Goal: Information Seeking & Learning: Find specific fact

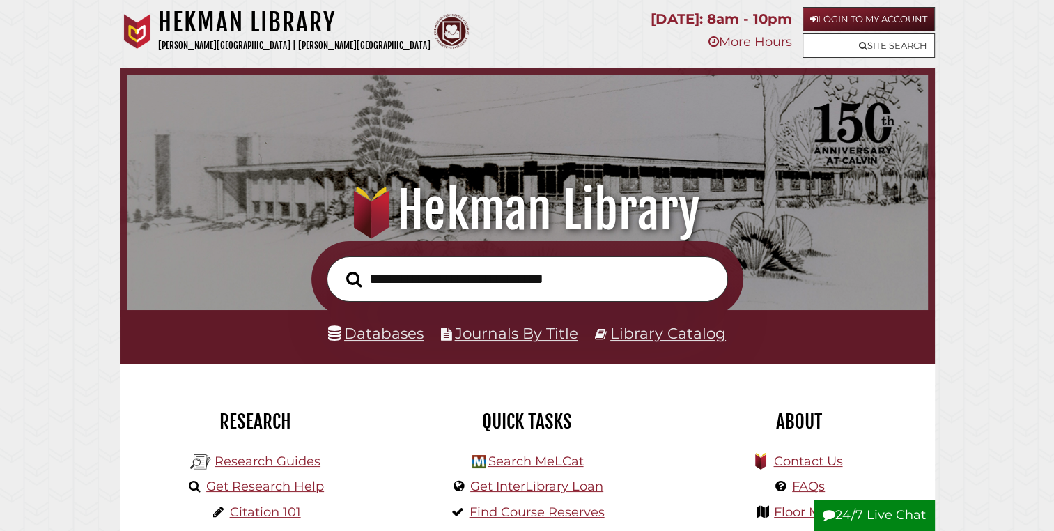
click at [483, 274] on input "text" at bounding box center [527, 278] width 401 height 45
click at [677, 338] on link "Library Catalog" at bounding box center [668, 333] width 116 height 18
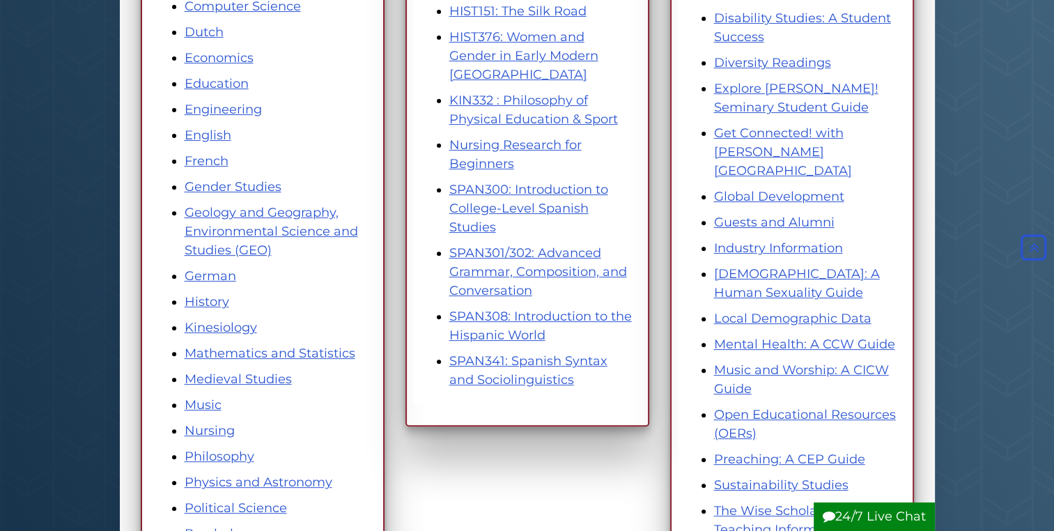
scroll to position [558, 0]
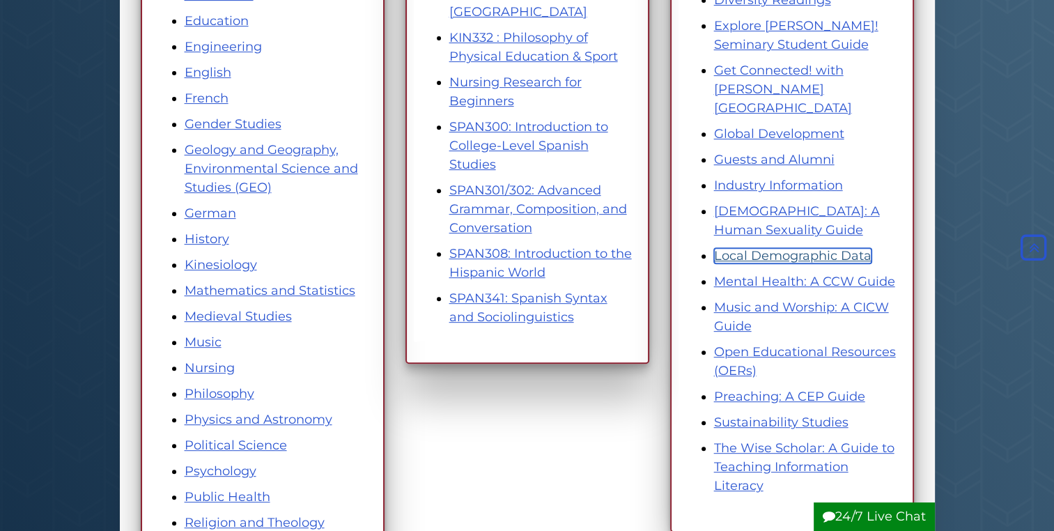
click at [809, 248] on link "Local Demographic Data" at bounding box center [792, 255] width 157 height 15
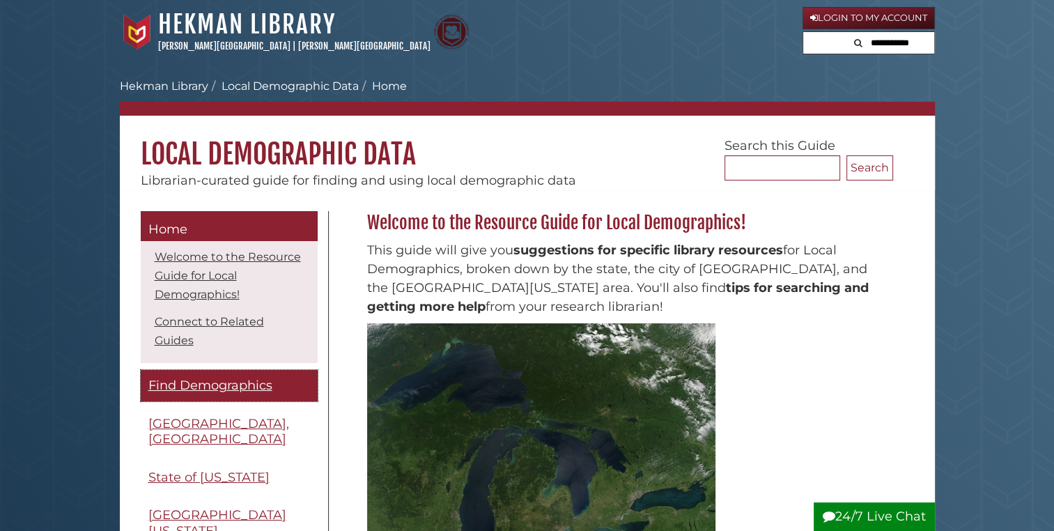
click at [219, 382] on span "Find Demographics" at bounding box center [210, 384] width 124 height 15
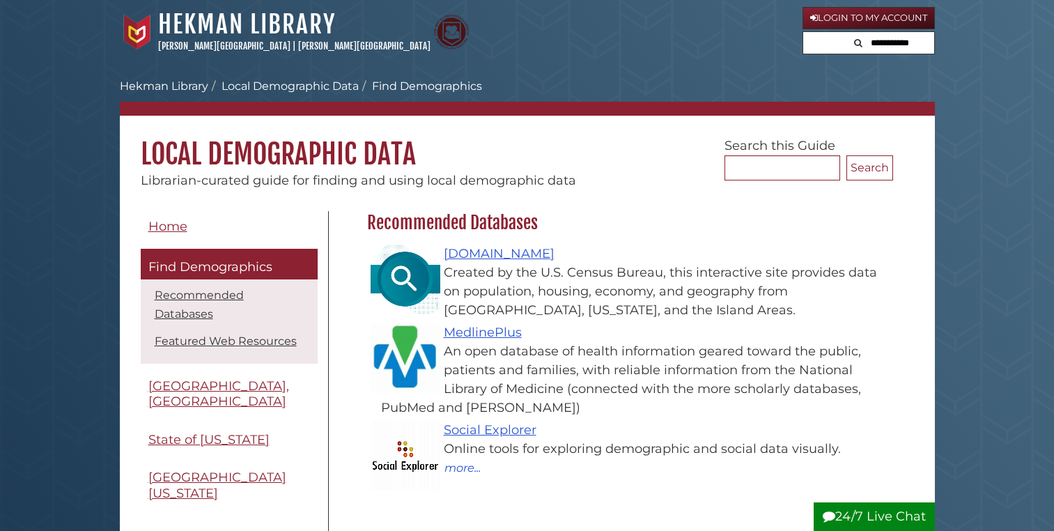
scroll to position [150, 0]
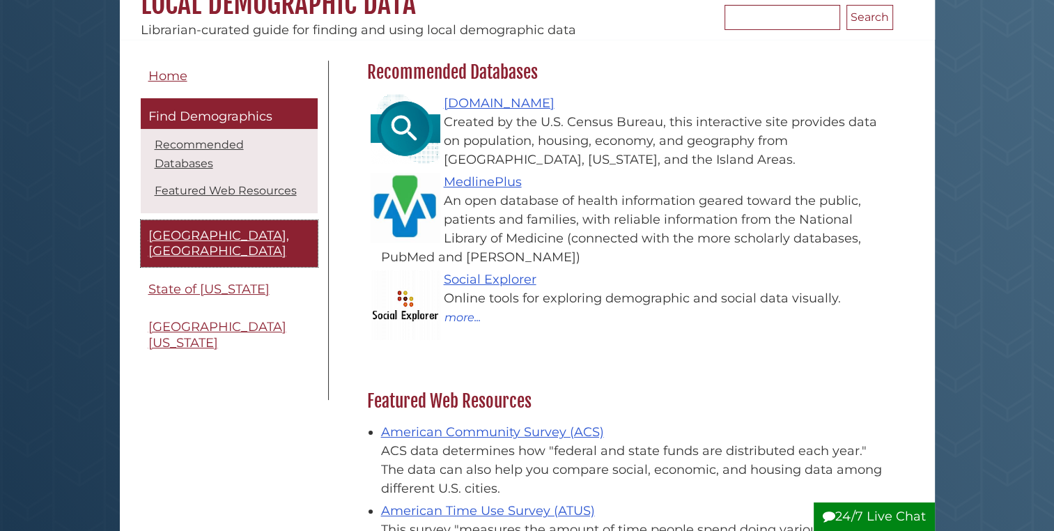
click at [222, 228] on span "[GEOGRAPHIC_DATA], [GEOGRAPHIC_DATA]" at bounding box center [218, 243] width 141 height 31
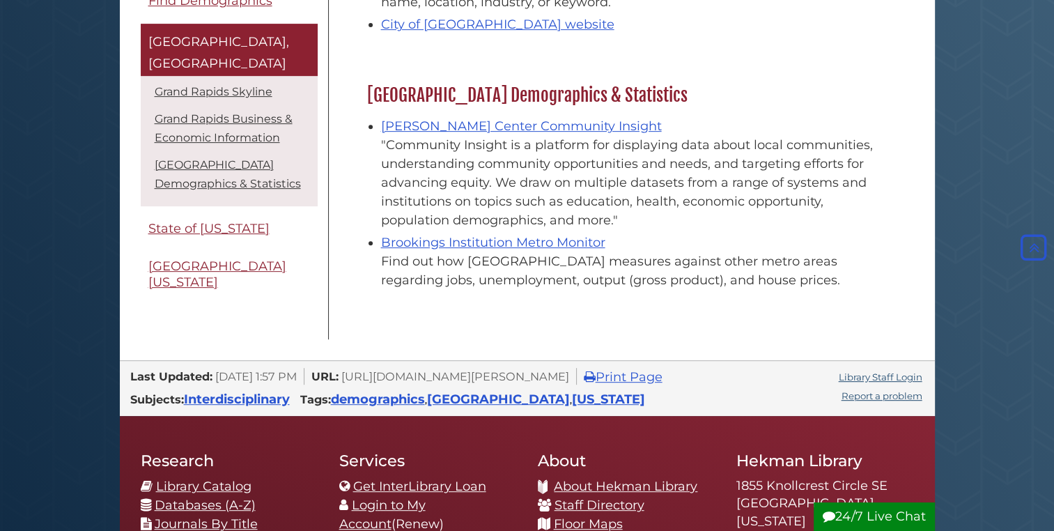
scroll to position [601, 0]
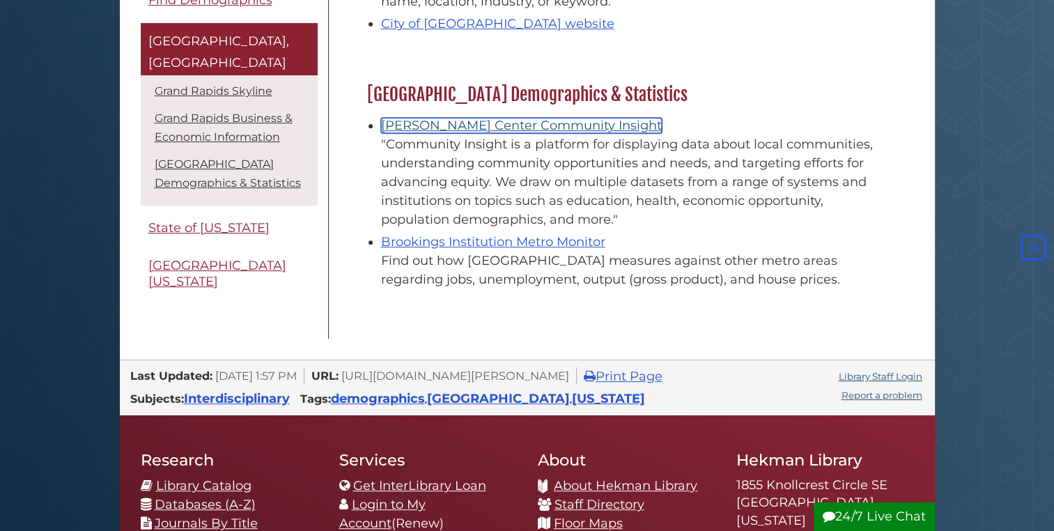
click at [539, 124] on link "[PERSON_NAME] Center Community Insight" at bounding box center [521, 125] width 281 height 15
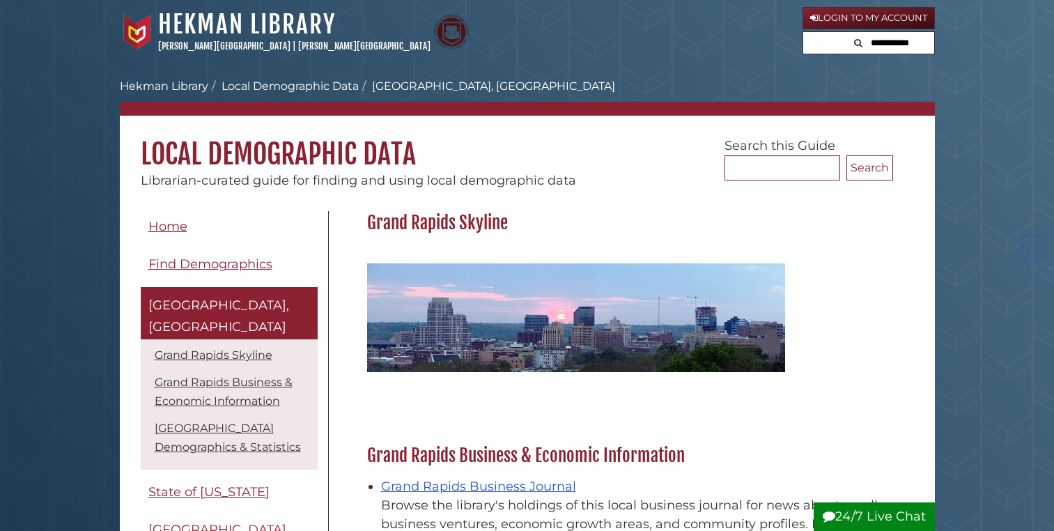
scroll to position [601, 0]
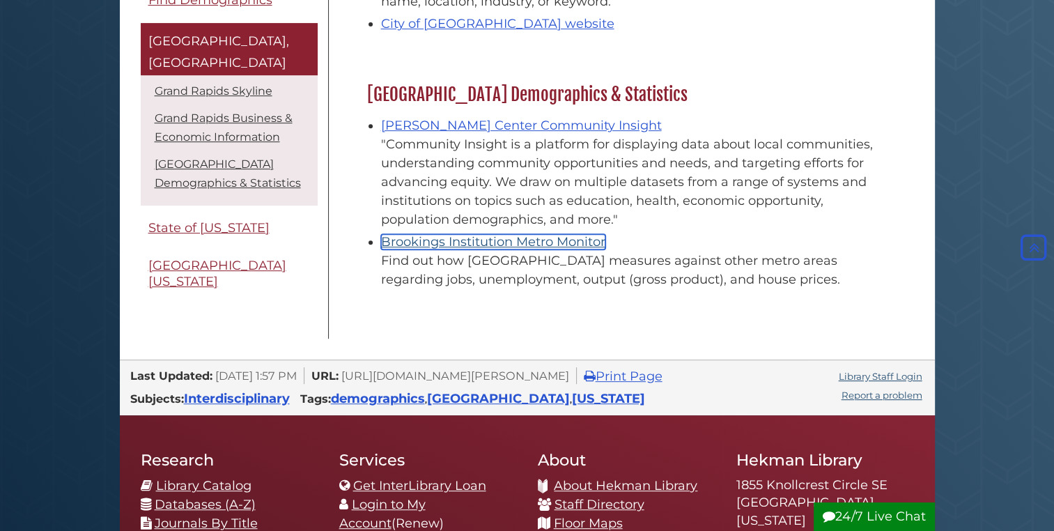
click at [506, 237] on link "Brookings Institution Metro Monitor" at bounding box center [493, 241] width 224 height 15
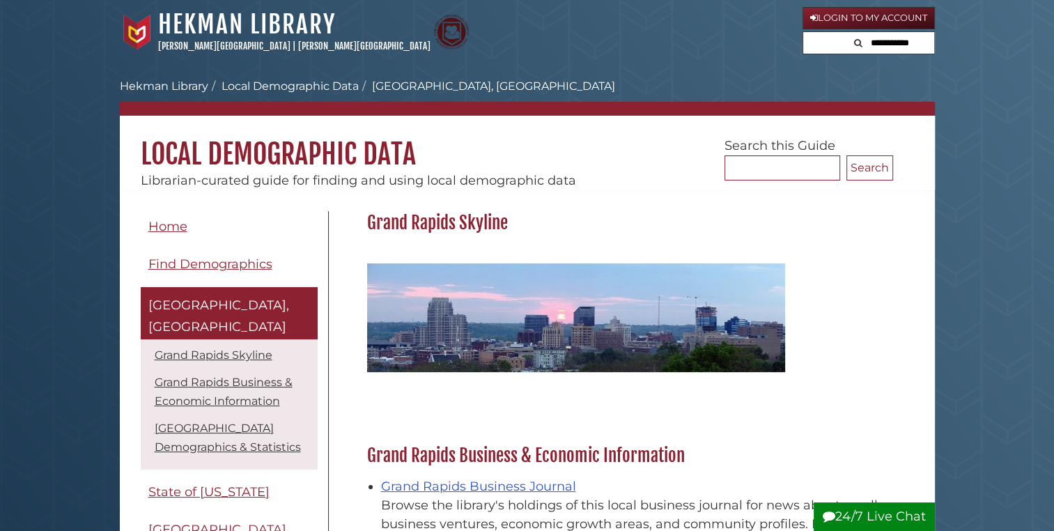
scroll to position [50, 0]
